Goal: Task Accomplishment & Management: Manage account settings

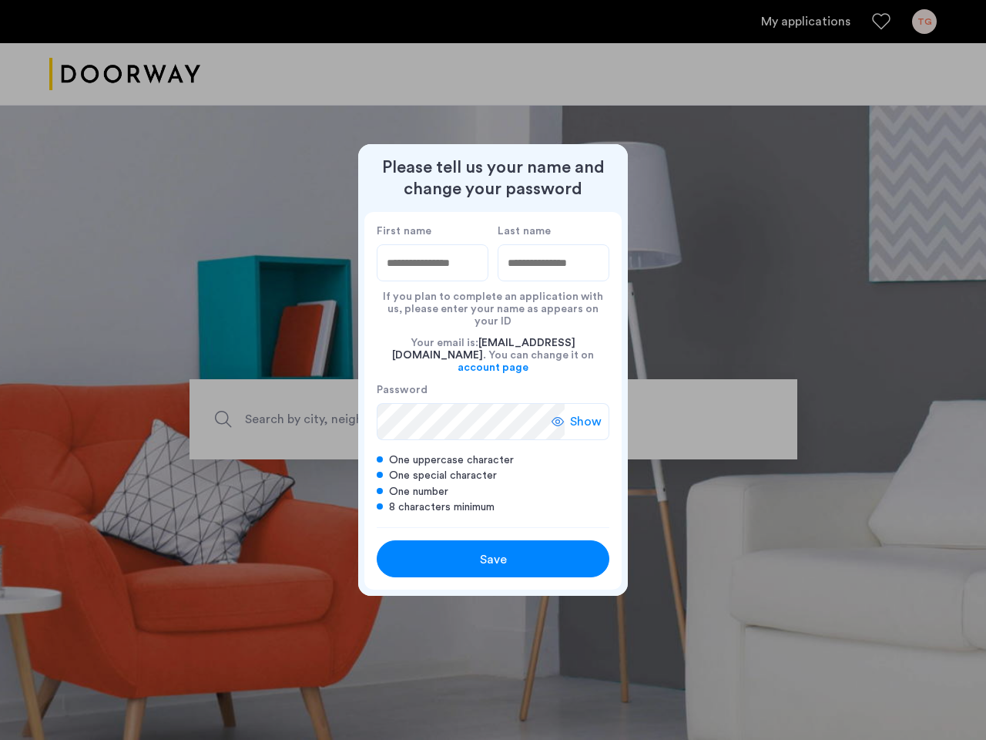
click at [493, 370] on div "Your email is: [EMAIL_ADDRESS][DOMAIN_NAME] . You can change it on account page" at bounding box center [493, 354] width 233 height 55
click at [581, 412] on span "Show" at bounding box center [586, 421] width 32 height 18
click at [493, 550] on span "Save" at bounding box center [493, 559] width 27 height 18
